Goal: Information Seeking & Learning: Get advice/opinions

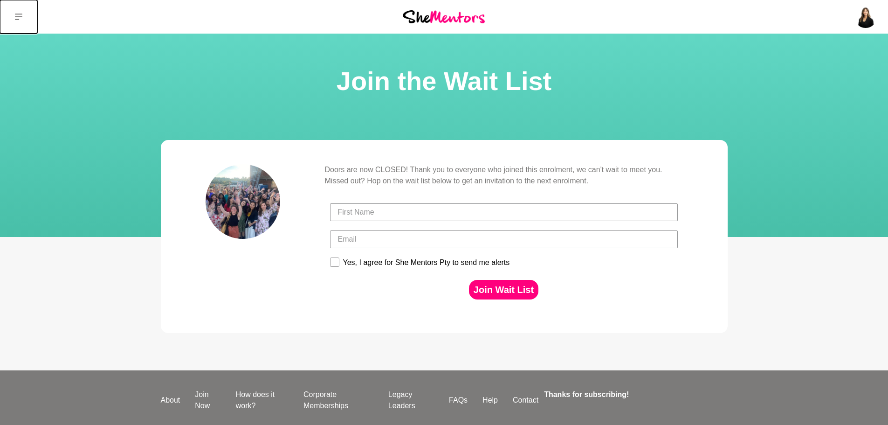
click at [17, 9] on button at bounding box center [18, 17] width 37 height 34
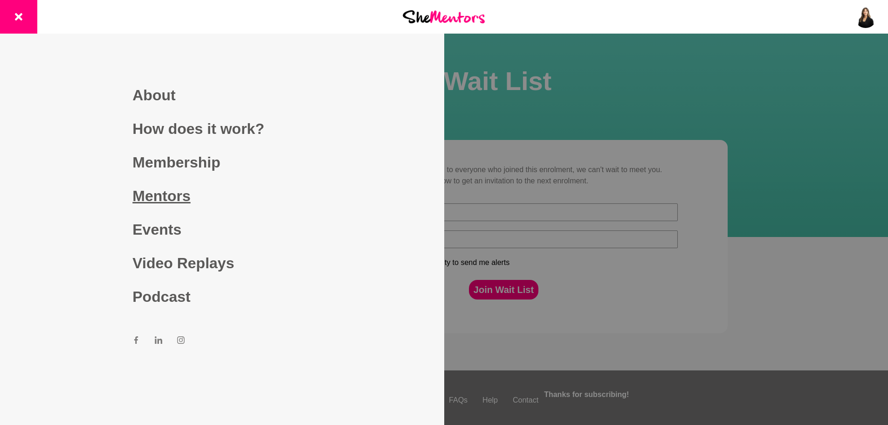
click at [175, 185] on link "Mentors" at bounding box center [221, 196] width 179 height 34
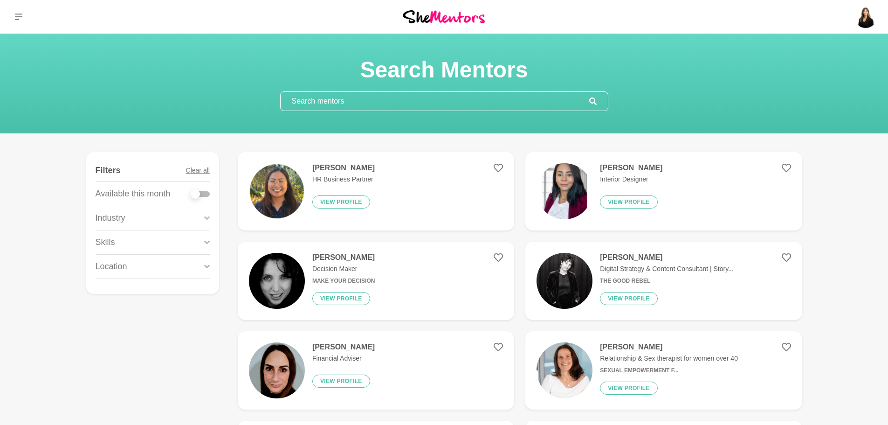
click at [380, 103] on input "text" at bounding box center [435, 101] width 309 height 19
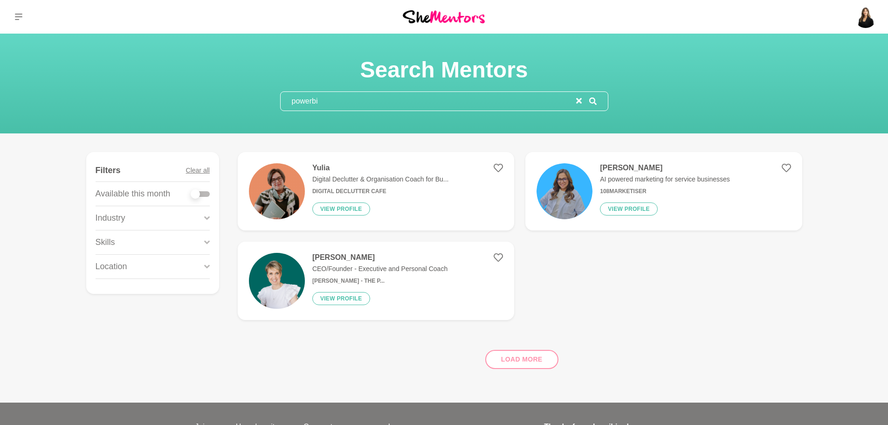
click at [380, 103] on input "powerbi" at bounding box center [428, 101] width 295 height 19
type input "powerbi"
click at [337, 168] on h4 "Yulia" at bounding box center [380, 167] width 137 height 9
click at [610, 168] on h4 "[PERSON_NAME]" at bounding box center [665, 167] width 130 height 9
click at [355, 261] on h4 "[PERSON_NAME]" at bounding box center [379, 257] width 135 height 9
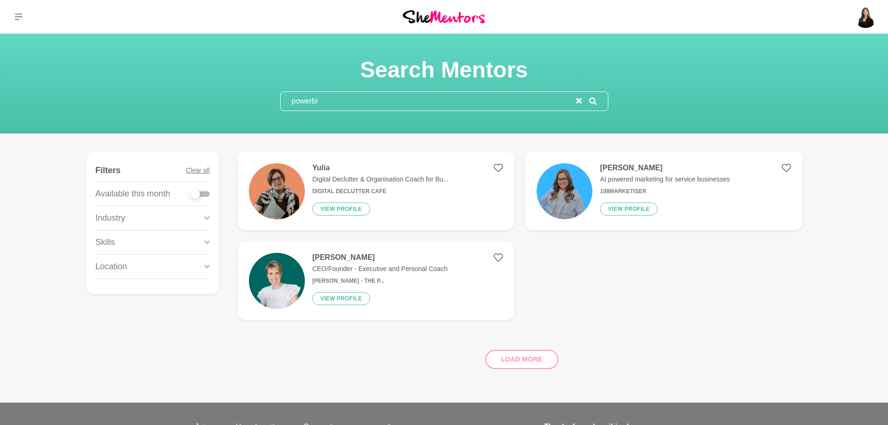
click at [579, 102] on icon "reset" at bounding box center [579, 101] width 6 height 6
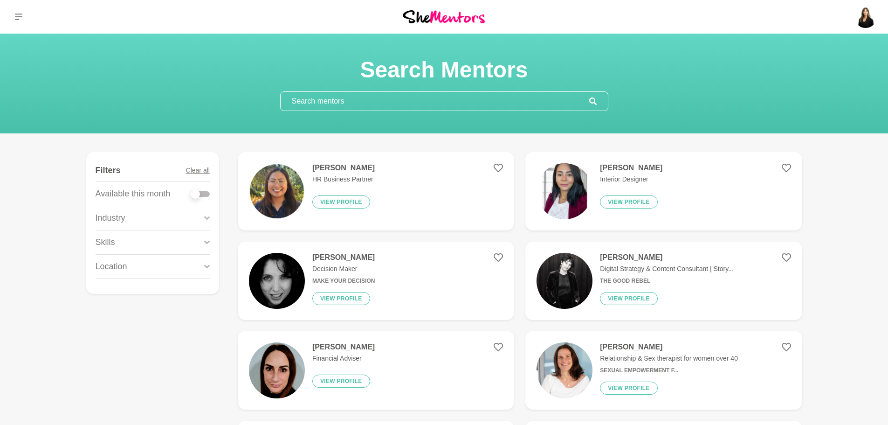
click at [510, 99] on input "text" at bounding box center [435, 101] width 309 height 19
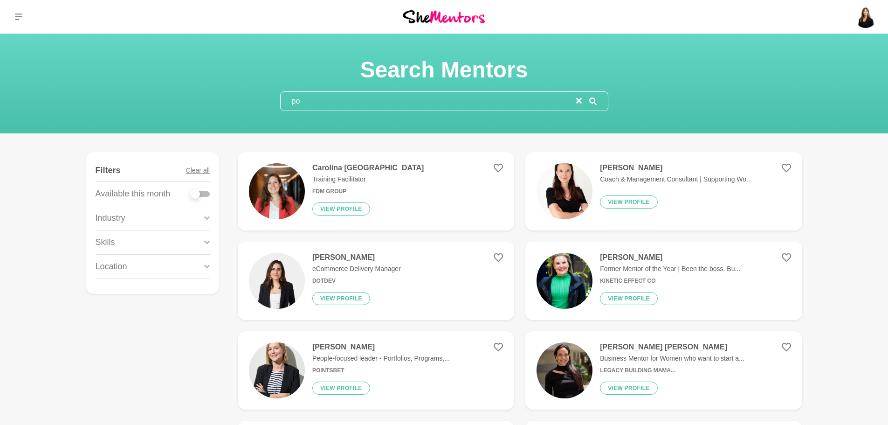
type input "p"
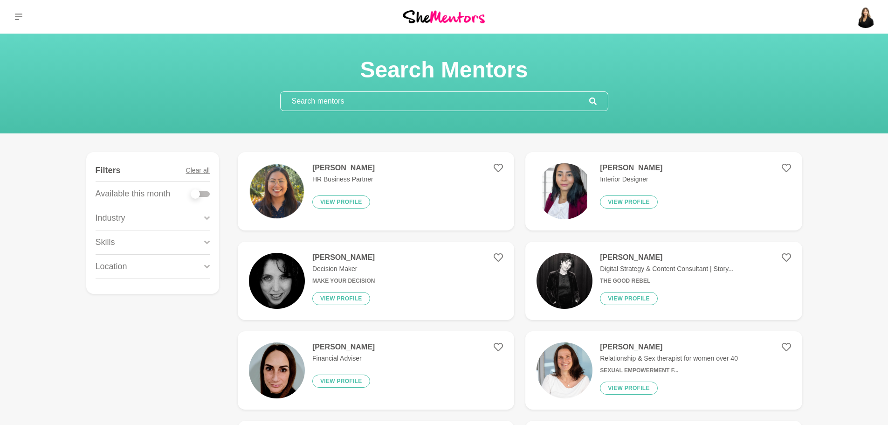
click at [165, 248] on div "Skills" at bounding box center [153, 242] width 114 height 24
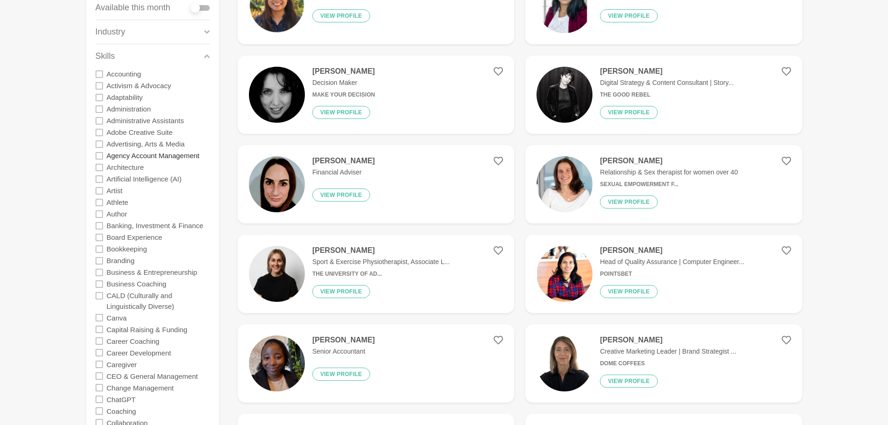
scroll to position [186, 0]
click at [128, 72] on label "Accounting" at bounding box center [124, 74] width 34 height 12
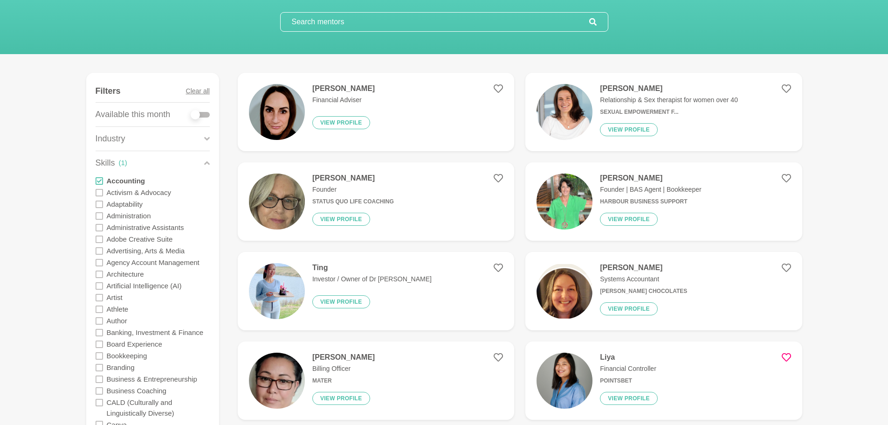
scroll to position [93, 0]
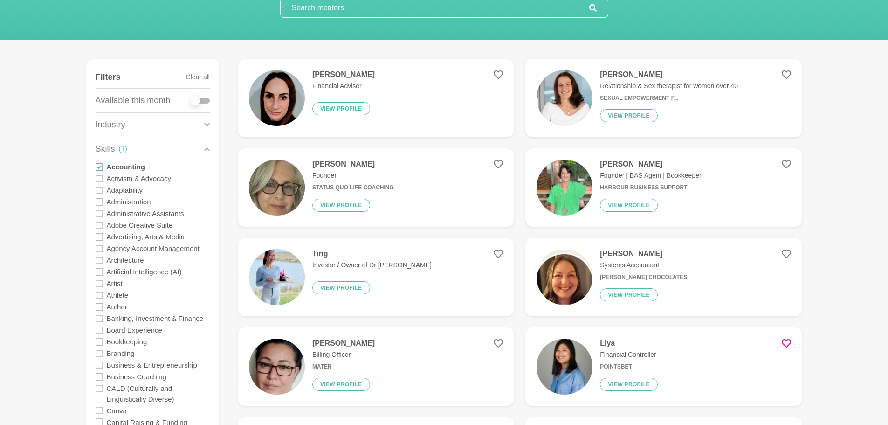
click at [332, 72] on h4 "[PERSON_NAME]" at bounding box center [343, 74] width 62 height 9
click at [638, 160] on h4 "[PERSON_NAME]" at bounding box center [650, 163] width 101 height 9
click at [429, 13] on input "text" at bounding box center [435, 8] width 309 height 19
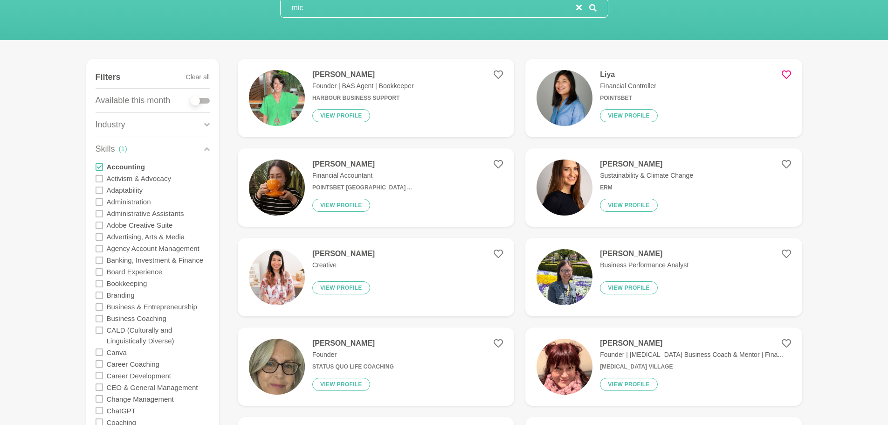
scroll to position [0, 0]
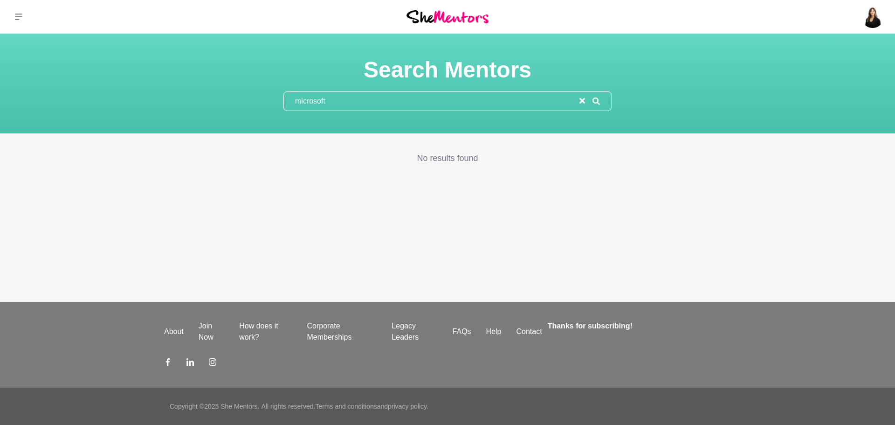
type input "microsoft"
click at [577, 105] on input "microsoft" at bounding box center [431, 101] width 295 height 19
click at [579, 103] on icon "reset" at bounding box center [582, 101] width 6 height 6
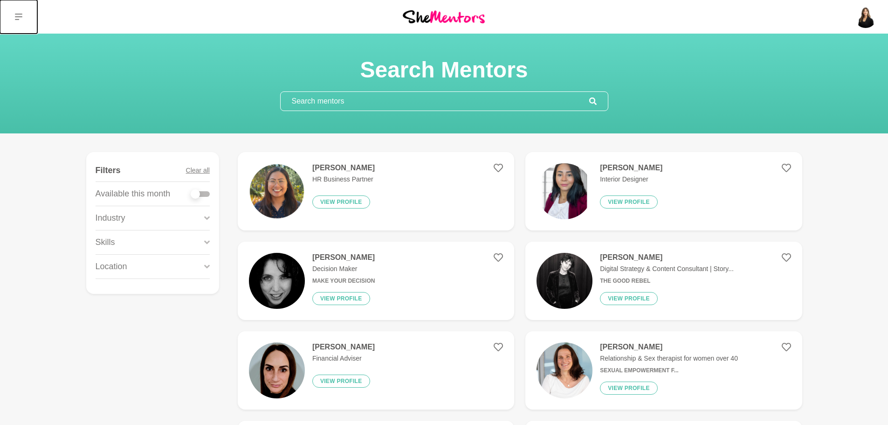
click at [21, 10] on button at bounding box center [18, 17] width 37 height 34
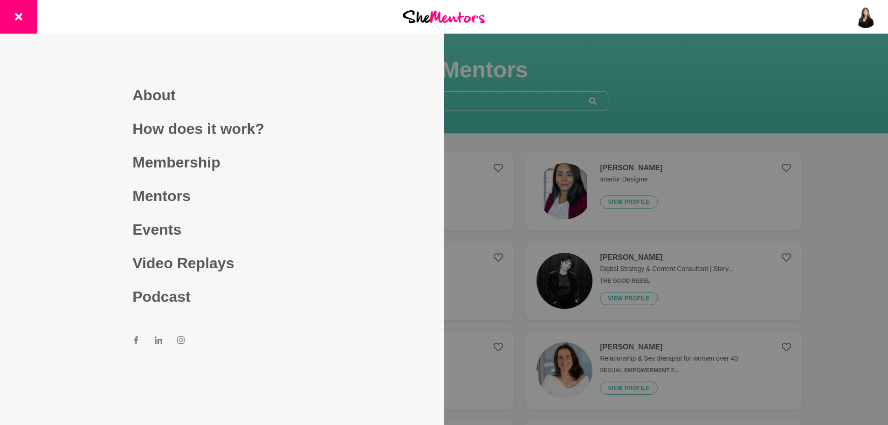
click at [650, 120] on div at bounding box center [444, 212] width 888 height 425
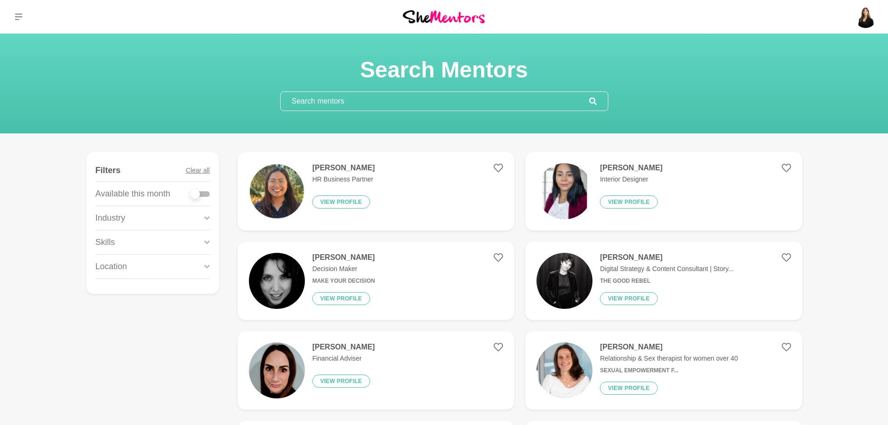
click at [176, 229] on div "Industry" at bounding box center [153, 218] width 114 height 24
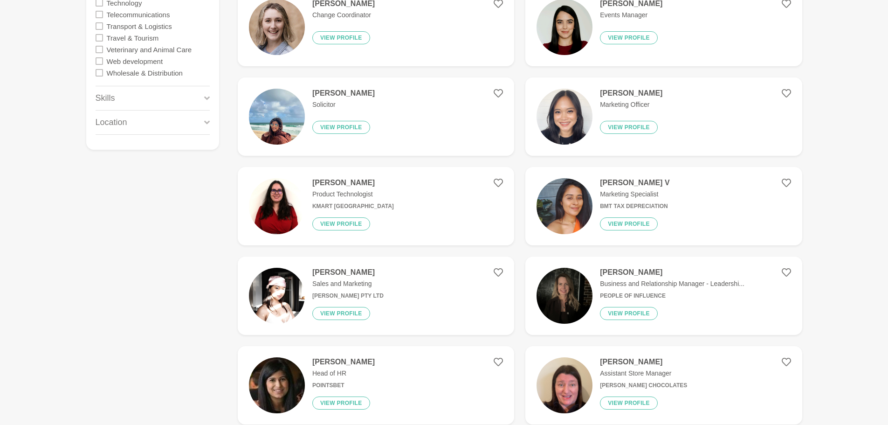
click at [158, 97] on div "Skills" at bounding box center [153, 98] width 114 height 24
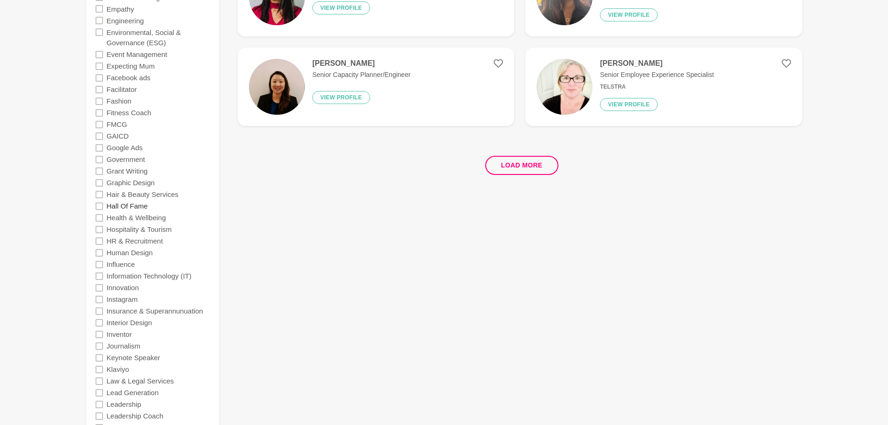
click at [135, 206] on label "Hall Of Fame" at bounding box center [127, 206] width 41 height 12
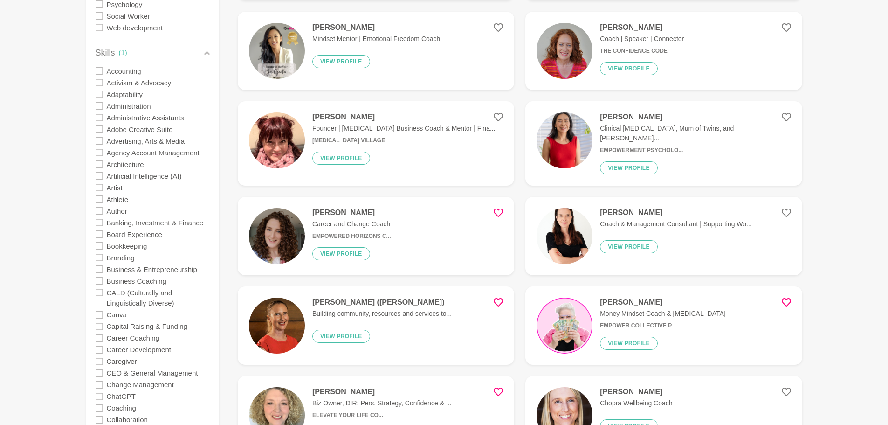
scroll to position [513, 0]
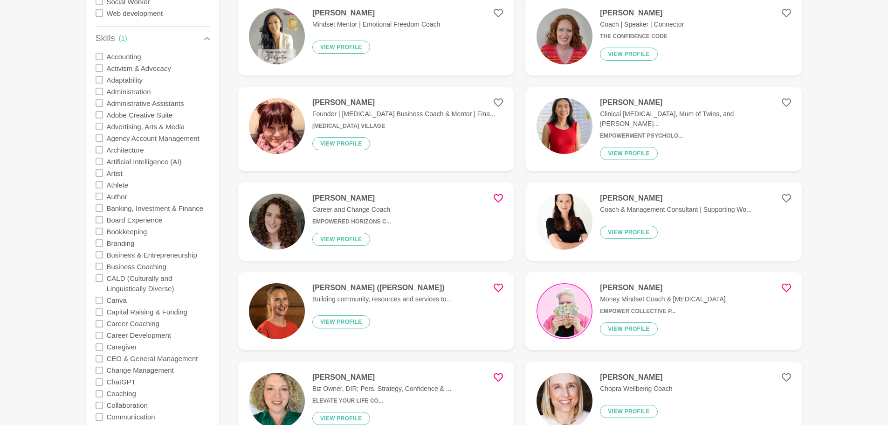
click at [481, 125] on figure "[PERSON_NAME] Founder | [MEDICAL_DATA] Business Coach & Mentor | Fina... [MEDIC…" at bounding box center [376, 129] width 276 height 84
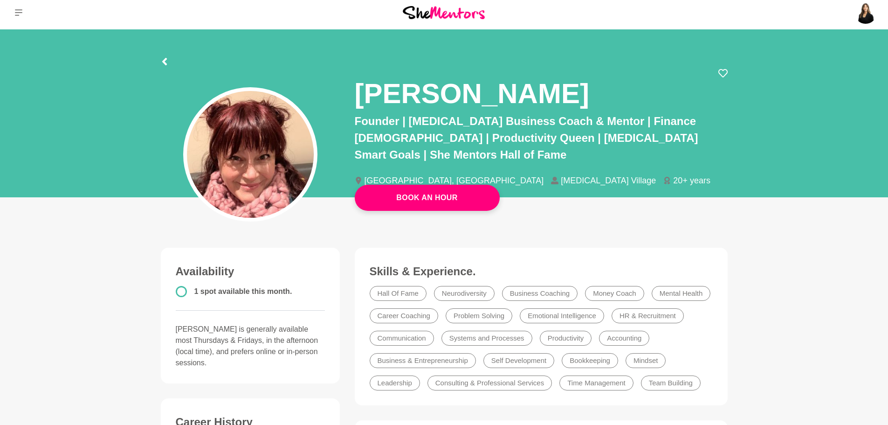
scroll to position [4, 0]
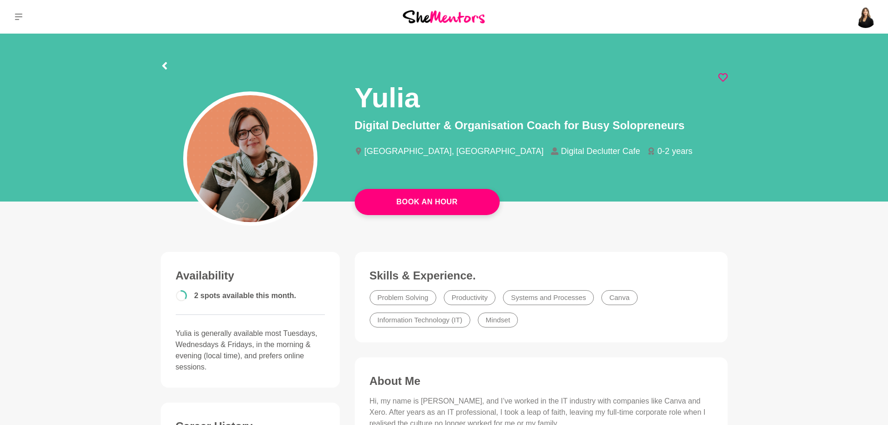
click at [723, 75] on icon at bounding box center [722, 77] width 9 height 8
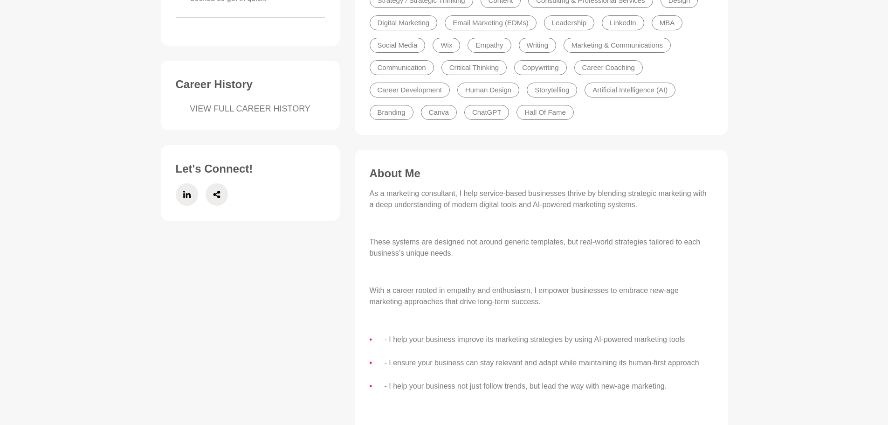
scroll to position [186, 0]
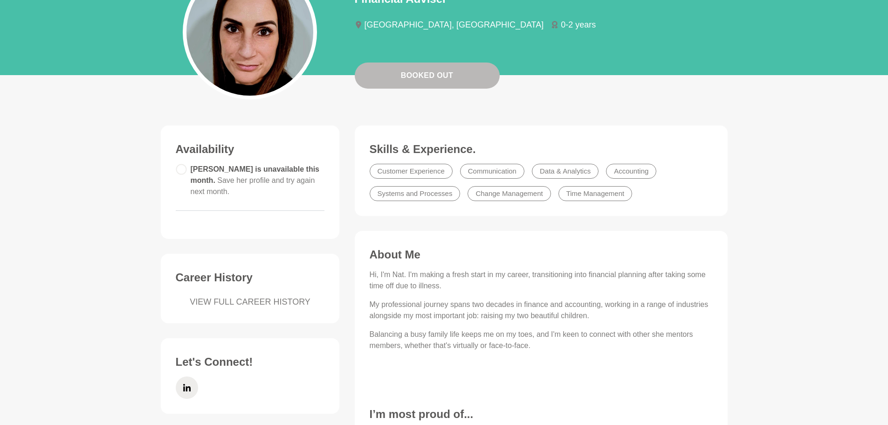
scroll to position [93, 0]
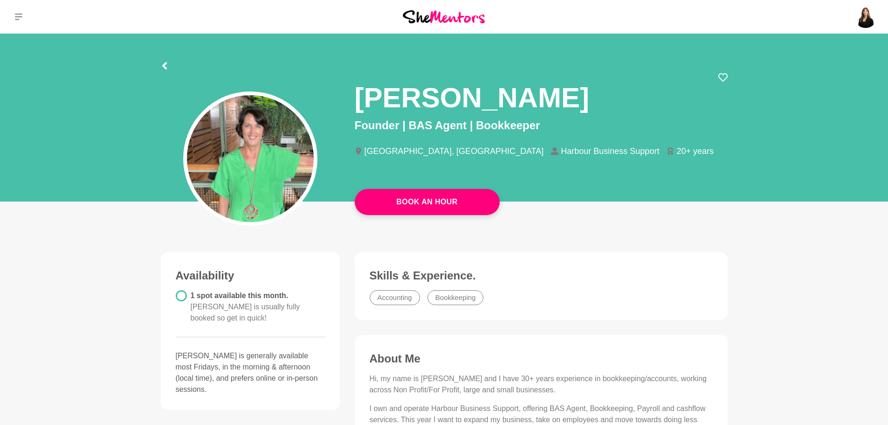
click at [165, 61] on div at bounding box center [164, 64] width 7 height 17
click at [165, 66] on icon at bounding box center [164, 65] width 7 height 7
click at [162, 68] on icon at bounding box center [164, 65] width 7 height 7
